Goal: Information Seeking & Learning: Learn about a topic

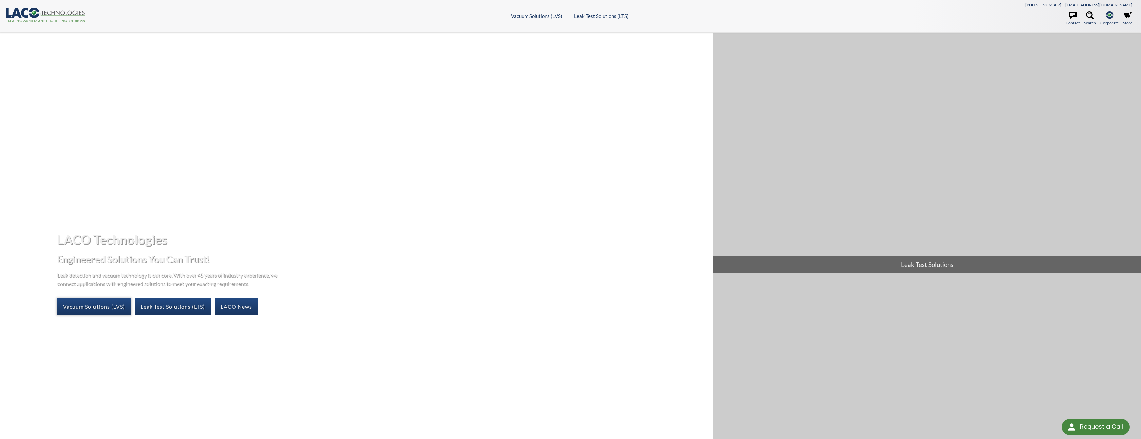
click at [116, 310] on link "Vacuum Solutions (LVS)" at bounding box center [94, 306] width 74 height 17
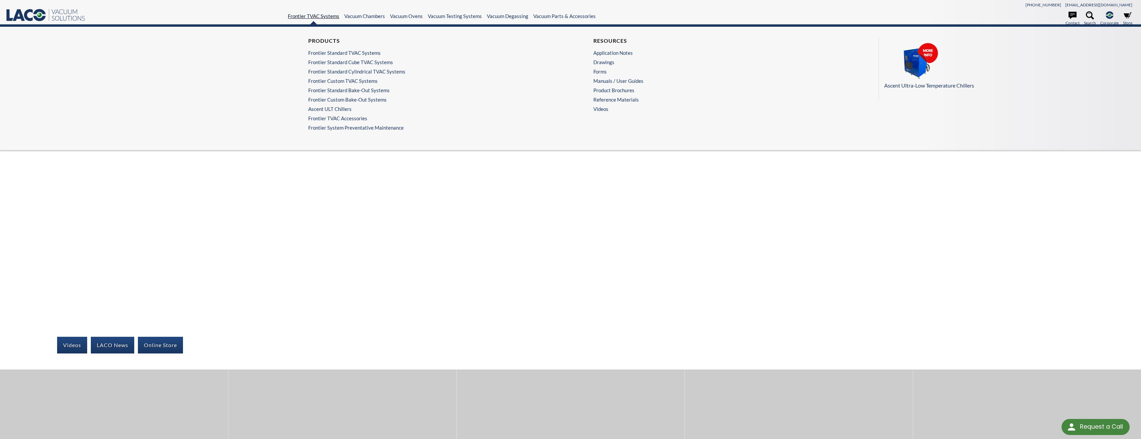
click at [323, 15] on link "Frontier TVAC Systems" at bounding box center [313, 16] width 51 height 6
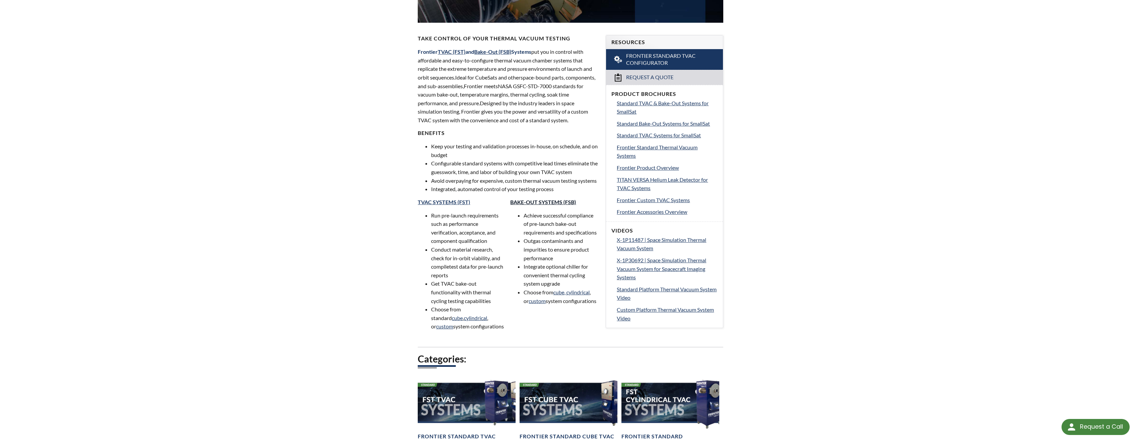
scroll to position [200, 0]
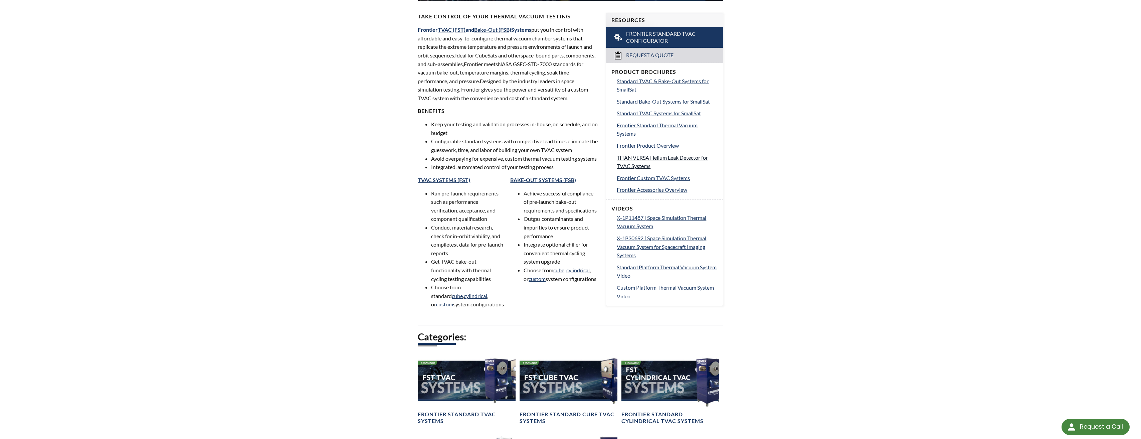
click at [687, 159] on span "TITAN VERSA Helium Leak Detector for TVAC Systems" at bounding box center [661, 161] width 91 height 15
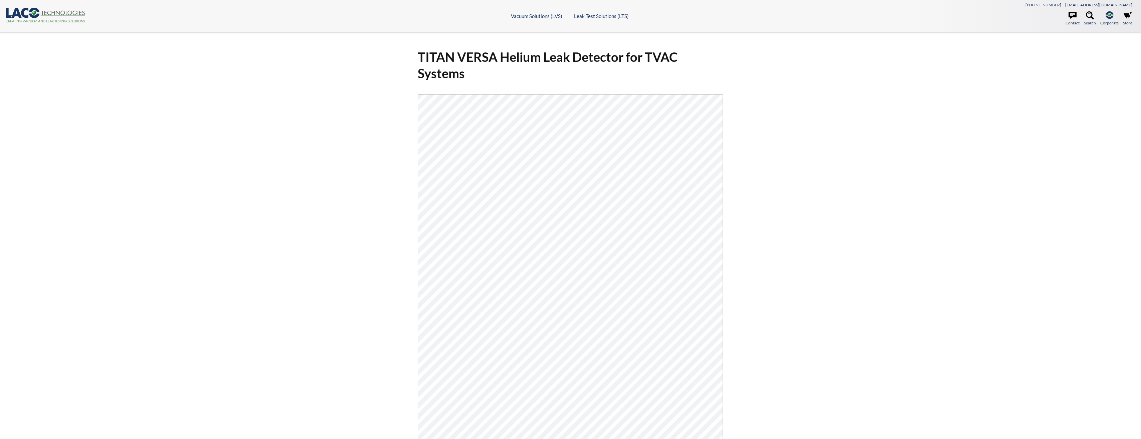
select select "Language Translate Widget"
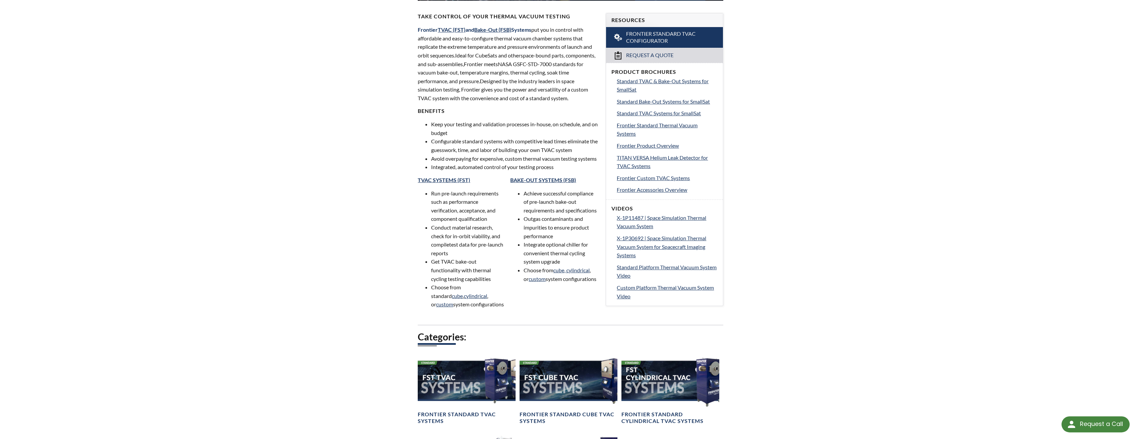
select select "Language Translate Widget"
